Goal: Find specific page/section: Find specific page/section

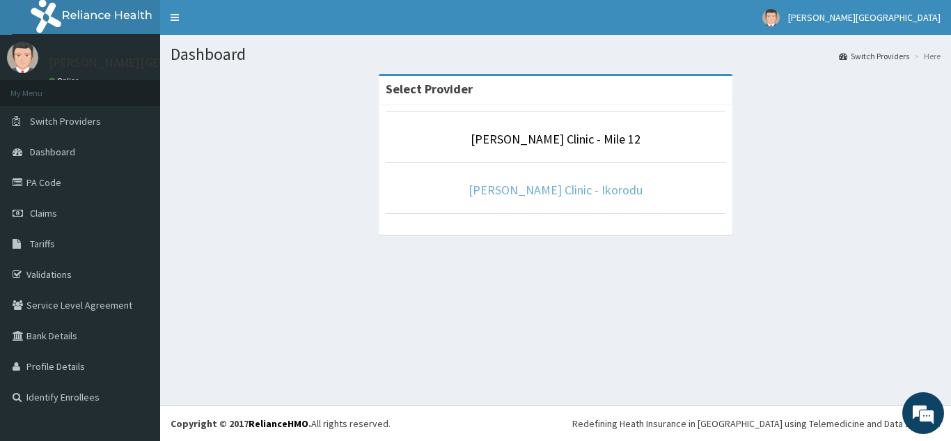
click at [536, 191] on link "[PERSON_NAME] Clinic - Ikorodu" at bounding box center [556, 190] width 174 height 16
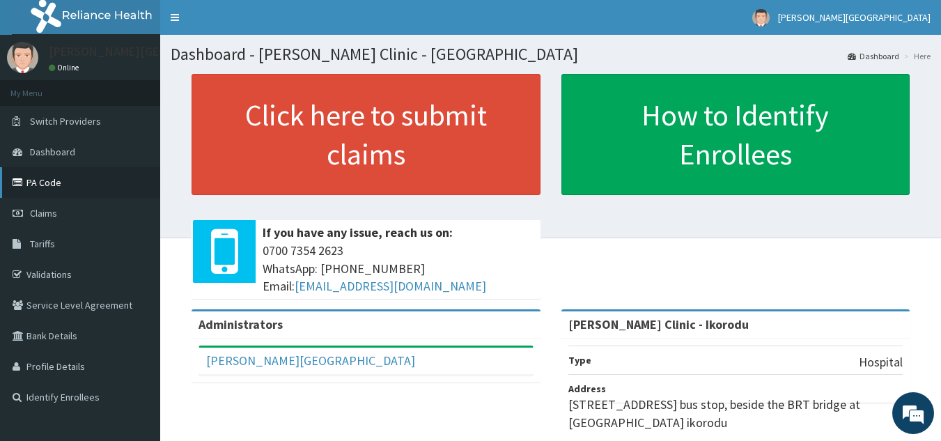
click at [67, 184] on link "PA Code" at bounding box center [80, 182] width 160 height 31
